Goal: Check status: Check status

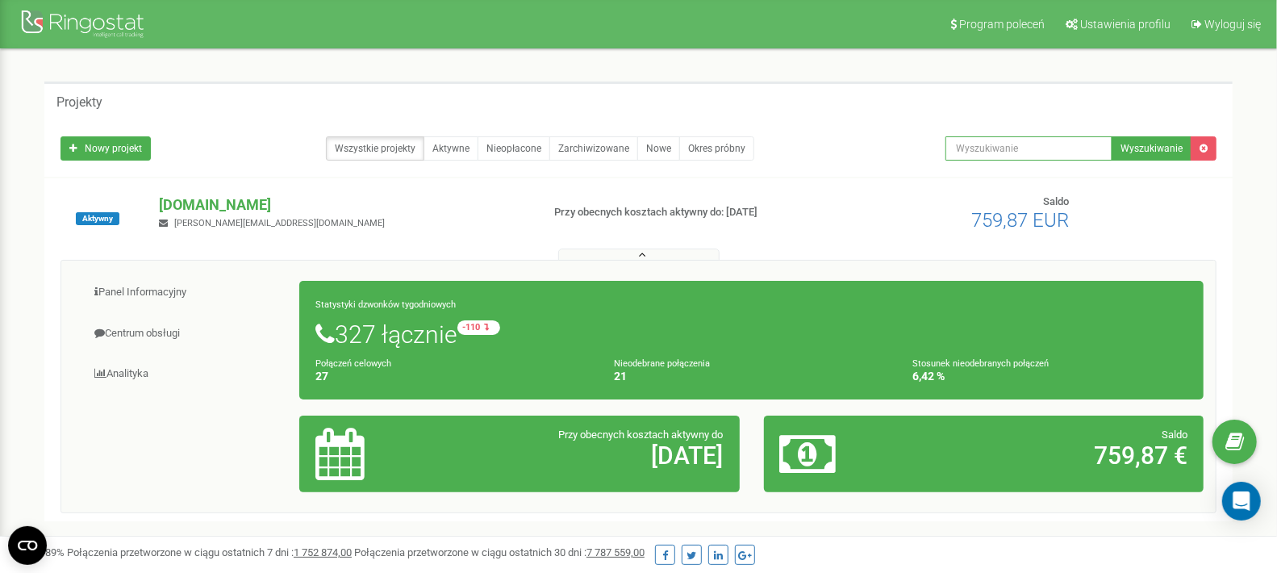
click at [973, 143] on input "text" at bounding box center [1028, 148] width 167 height 24
paste input "602284498"
type input "602284498"
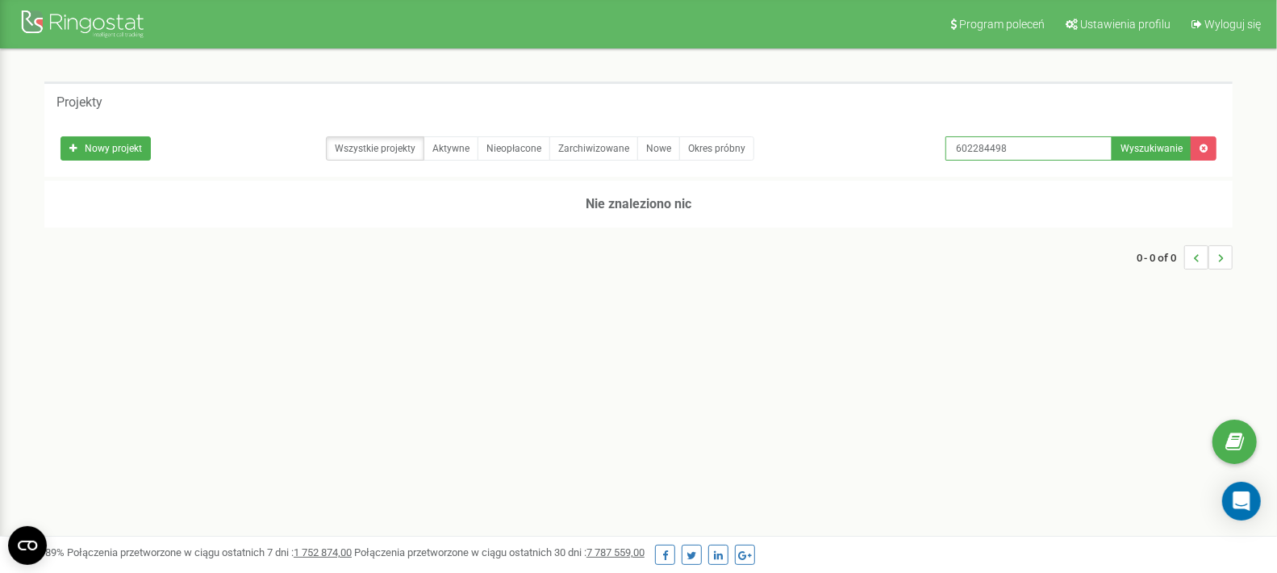
click at [1069, 151] on input "602284498" at bounding box center [1028, 148] width 167 height 24
